Goal: Information Seeking & Learning: Compare options

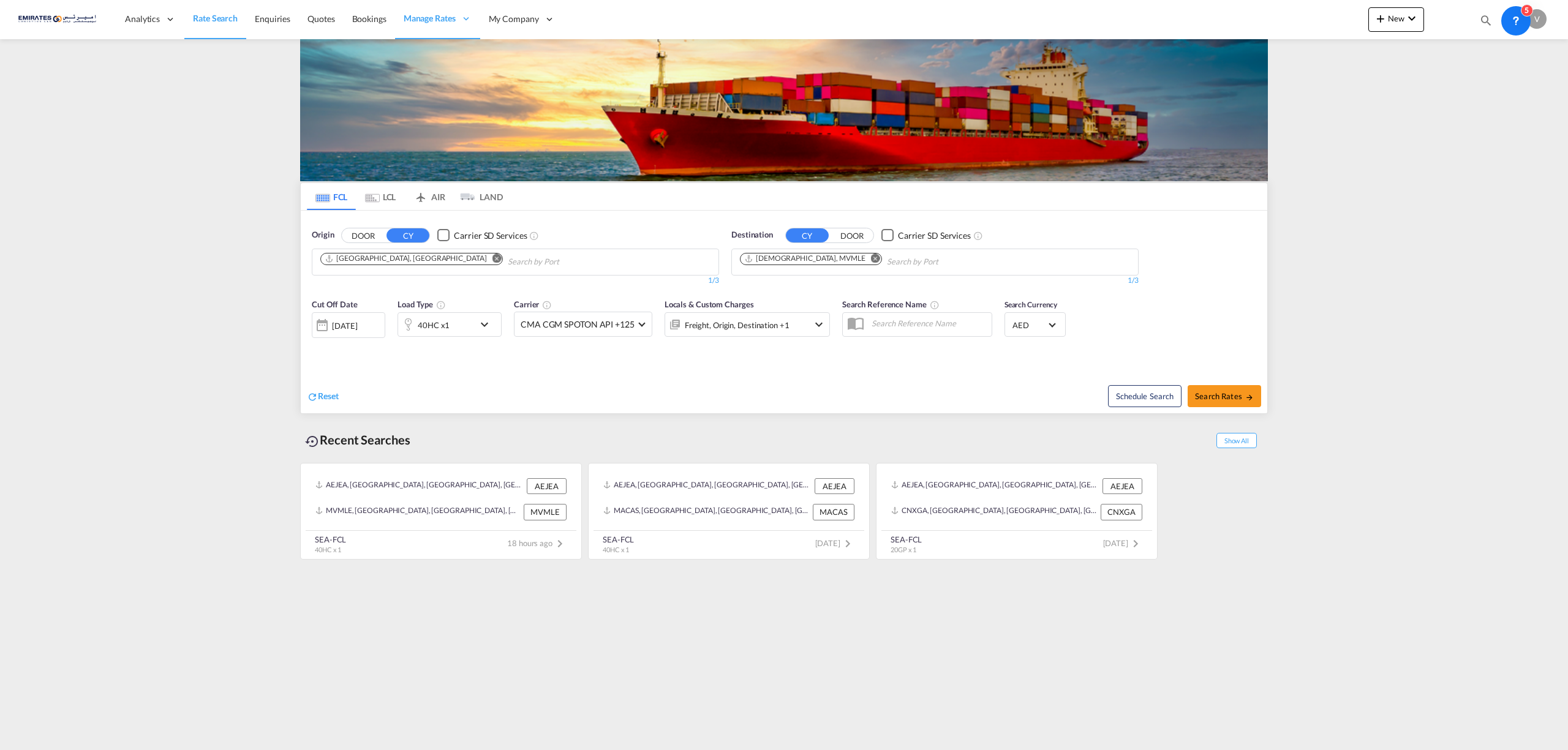
click at [1424, 22] on div at bounding box center [1448, 19] width 48 height 37
click at [1408, 20] on md-icon "icon-chevron-down" at bounding box center [1411, 18] width 14 height 14
click at [1453, 91] on span "Ratesheet" at bounding box center [1447, 92] width 14 height 25
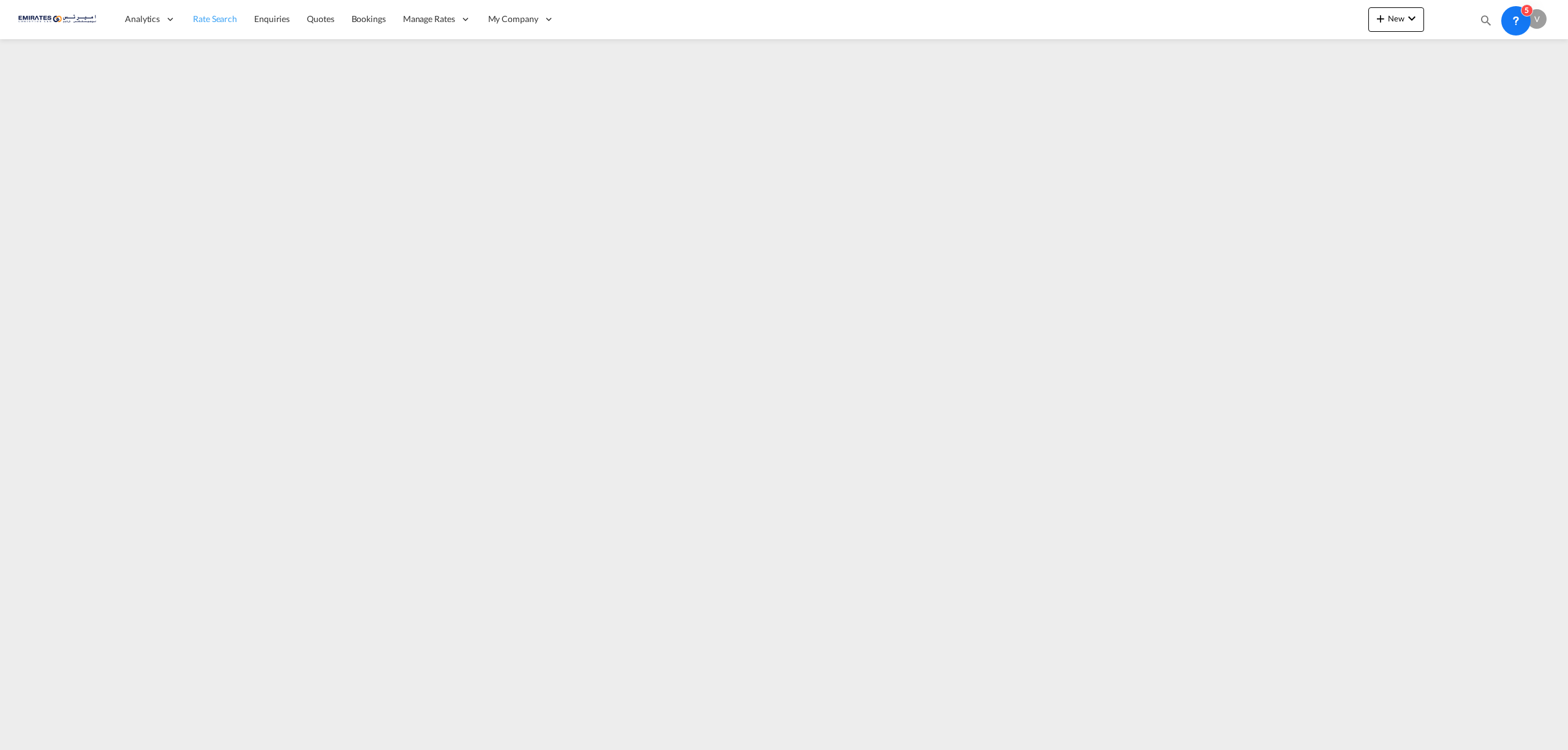
click at [214, 15] on span "Rate Search" at bounding box center [215, 19] width 44 height 10
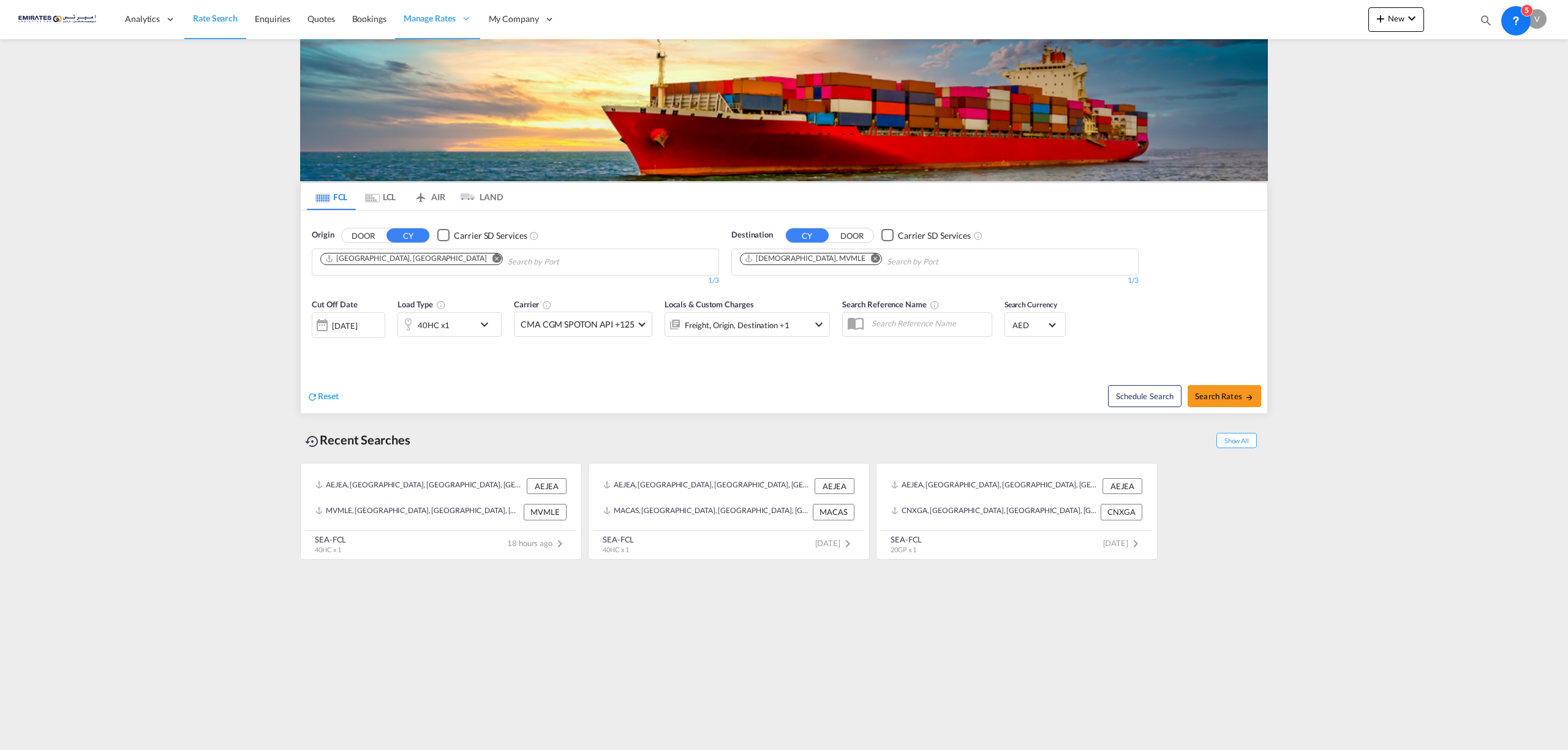
click at [871, 256] on md-icon "Remove" at bounding box center [875, 258] width 9 height 9
type input "[GEOGRAPHIC_DATA]"
click at [787, 297] on div "Mombasa [GEOGRAPHIC_DATA] [GEOGRAPHIC_DATA]" at bounding box center [836, 290] width 233 height 37
click at [482, 327] on md-icon "icon-chevron-down" at bounding box center [488, 324] width 21 height 14
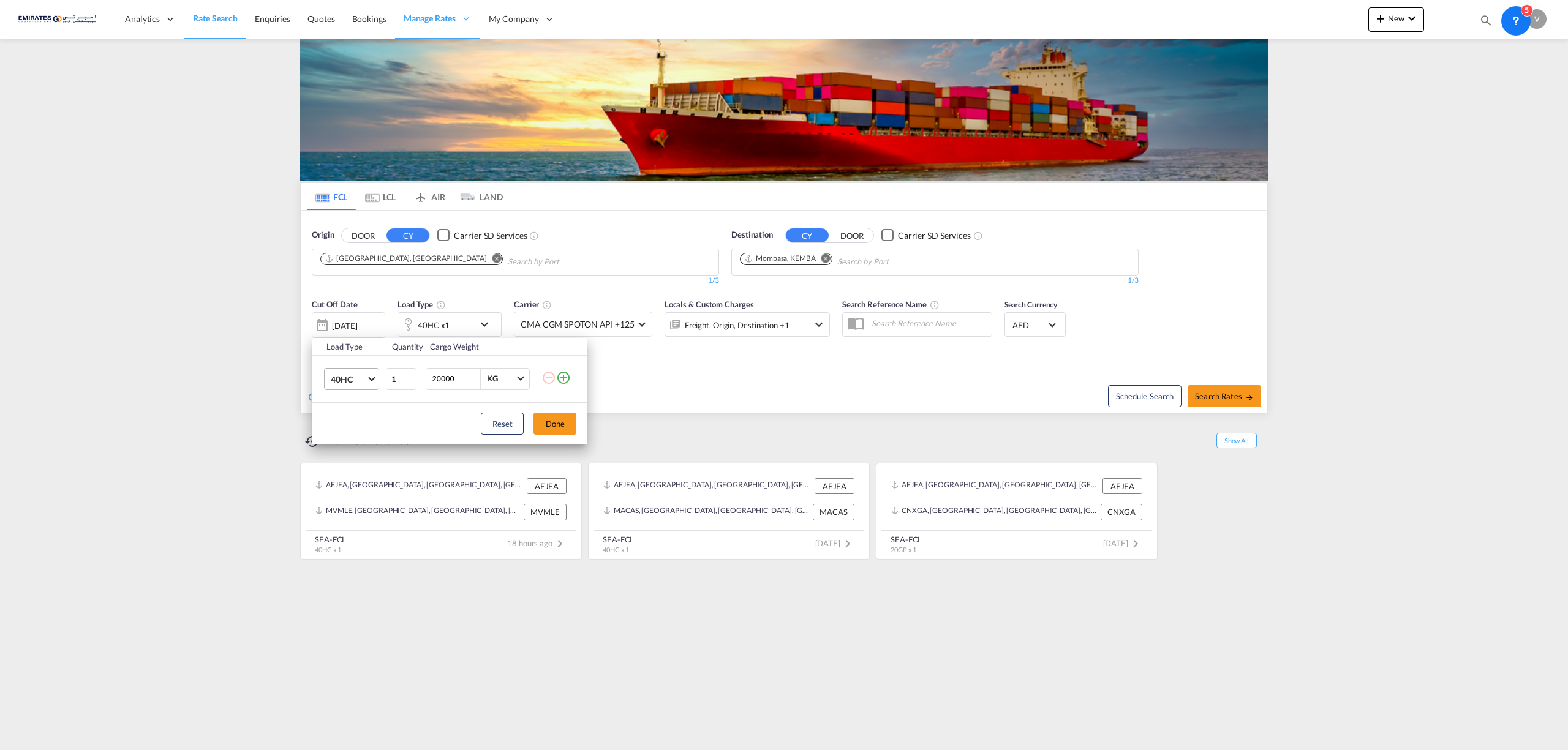
click at [365, 375] on span "40HC" at bounding box center [348, 379] width 35 height 12
click at [338, 324] on div "20GP" at bounding box center [342, 321] width 22 height 12
click at [535, 431] on button "Done" at bounding box center [555, 424] width 43 height 22
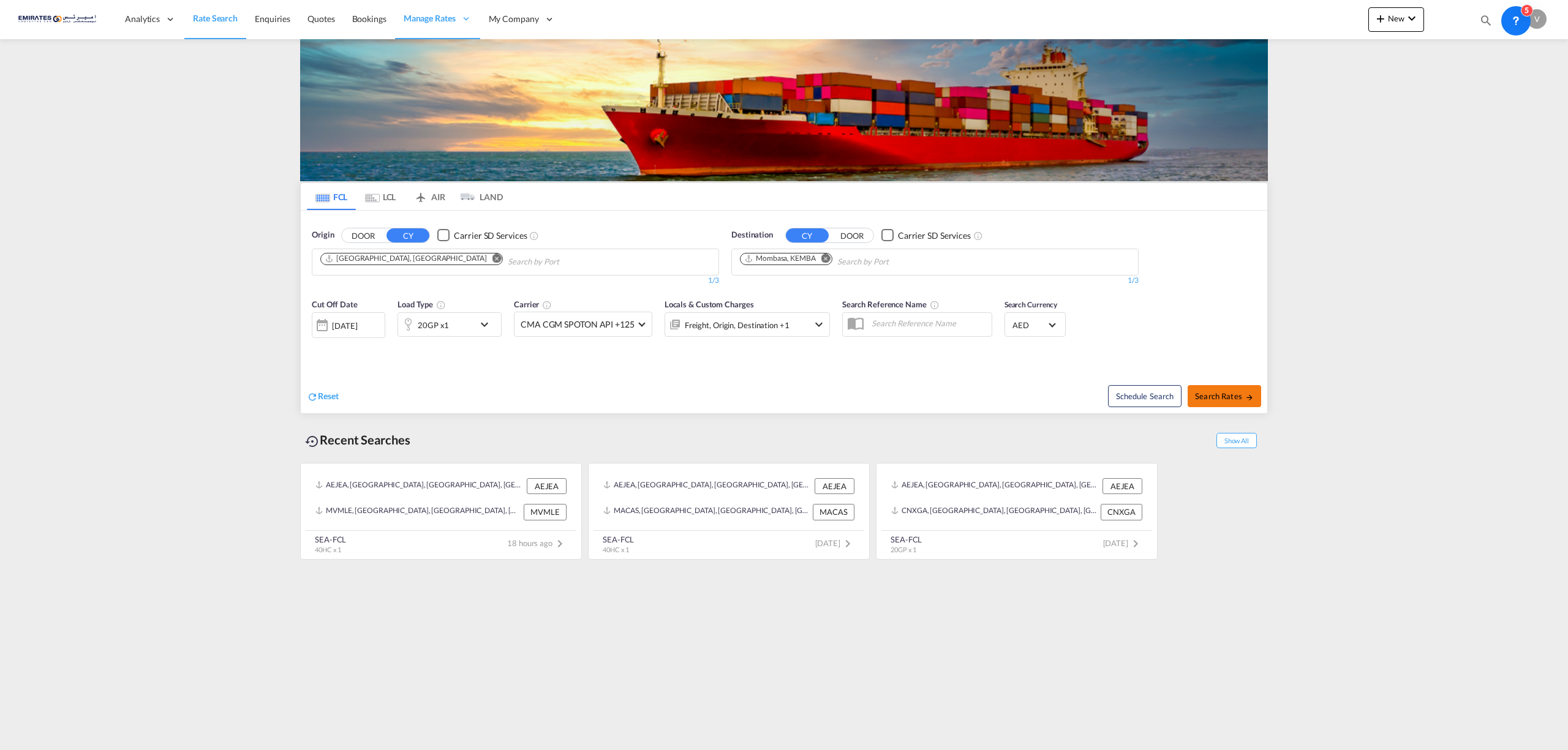
click at [1228, 396] on span "Search Rates" at bounding box center [1223, 396] width 59 height 10
type input "AEJEA to KEMBA / [DATE]"
